Goal: Transaction & Acquisition: Purchase product/service

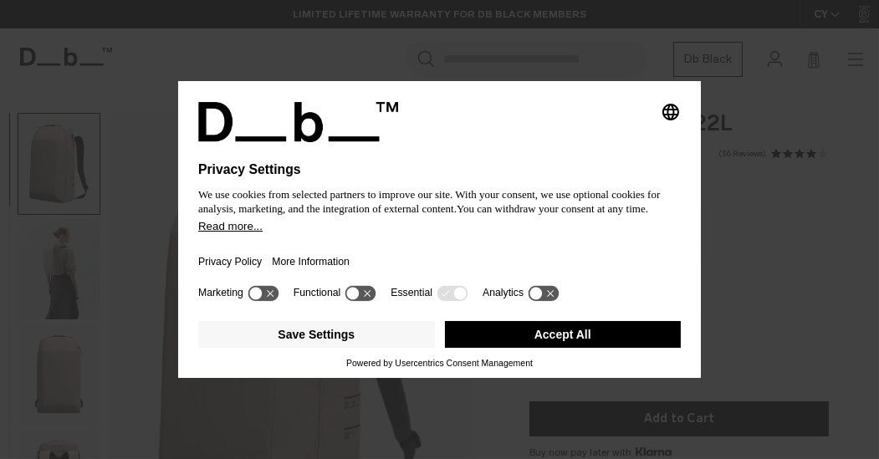
click at [568, 331] on button "Accept All" at bounding box center [563, 334] width 237 height 27
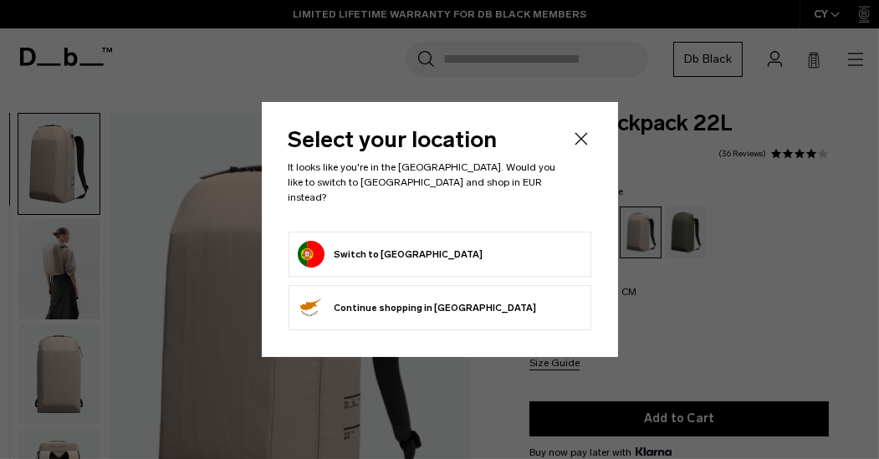
click at [576, 140] on icon "Close" at bounding box center [581, 139] width 20 height 20
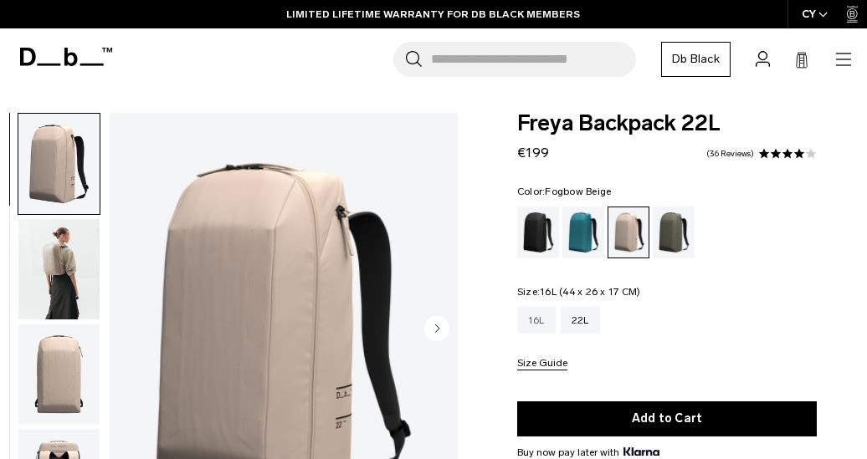
click at [540, 327] on div "16L" at bounding box center [536, 320] width 38 height 27
click at [675, 221] on div "Moss Green" at bounding box center [674, 233] width 43 height 52
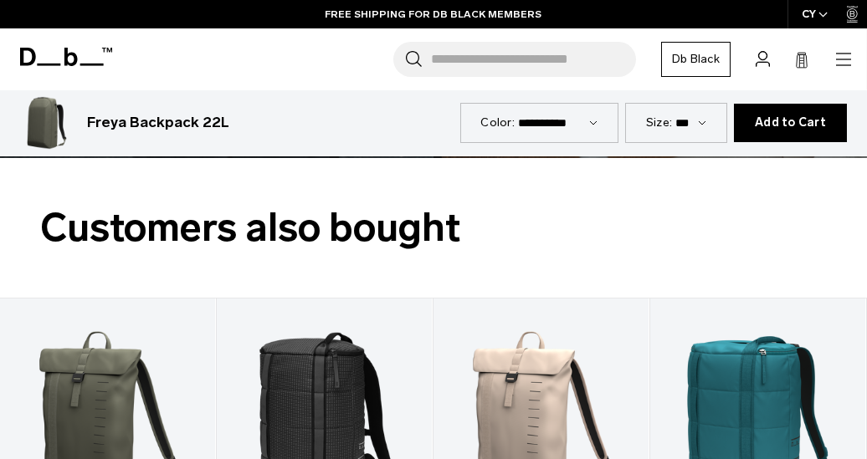
scroll to position [2993, 0]
